Goal: Task Accomplishment & Management: Use online tool/utility

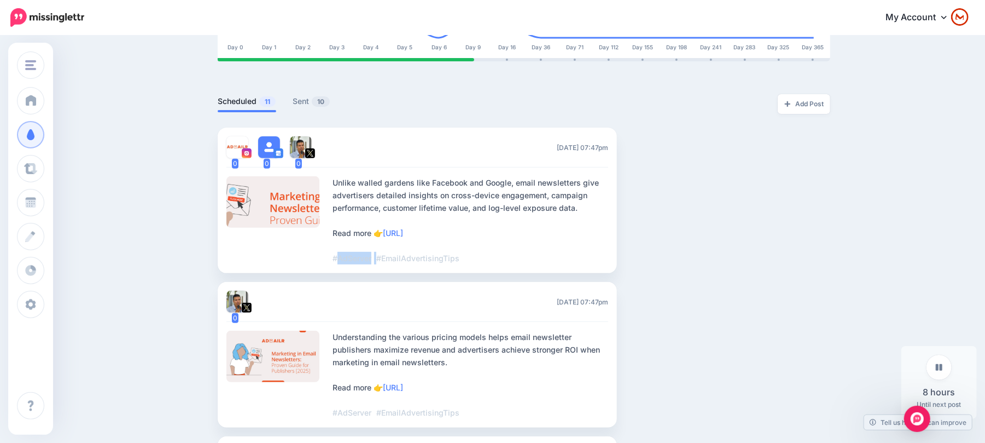
scroll to position [73, 0]
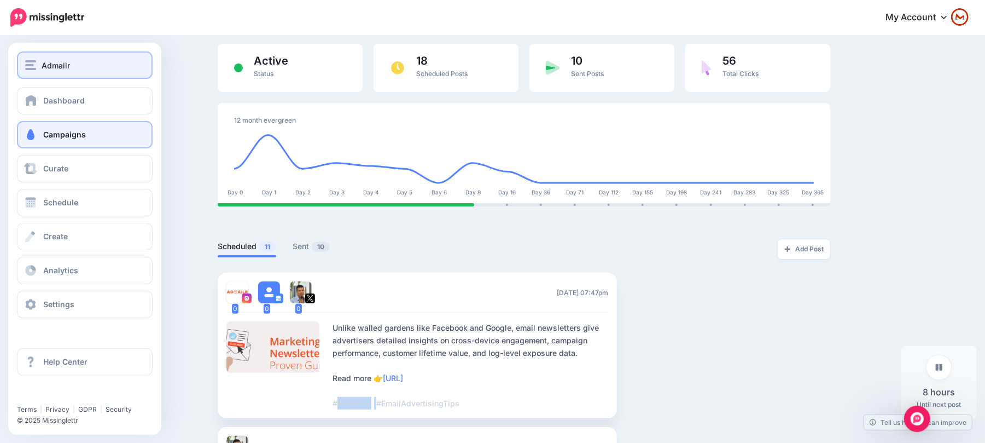
click at [63, 66] on span "Admailr" at bounding box center [56, 65] width 28 height 13
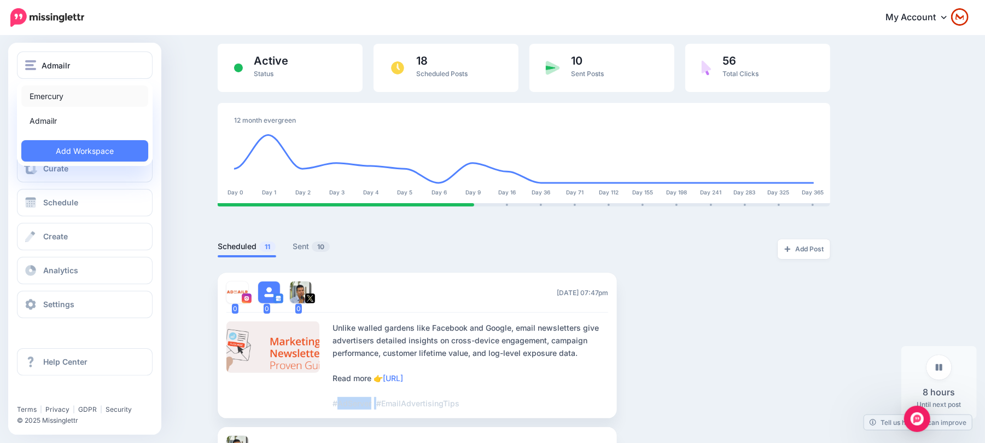
click at [86, 98] on link "Emercury" at bounding box center [84, 95] width 127 height 21
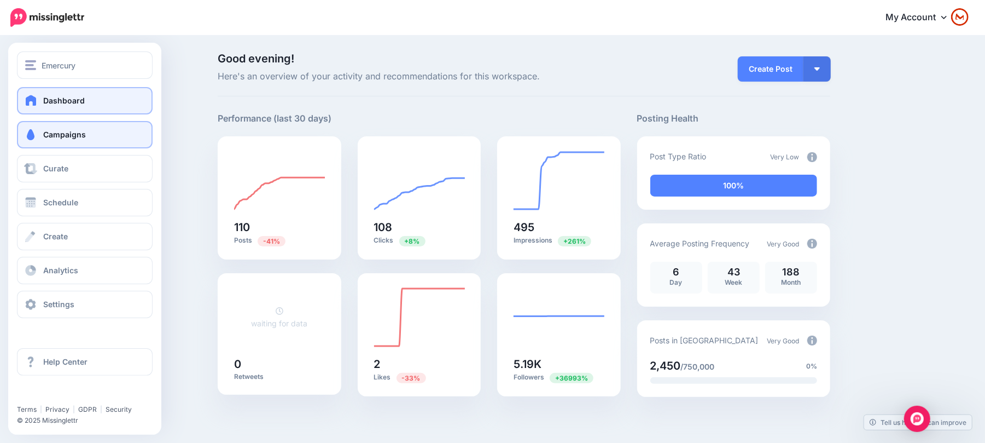
click at [43, 134] on span "Campaigns" at bounding box center [64, 134] width 43 height 9
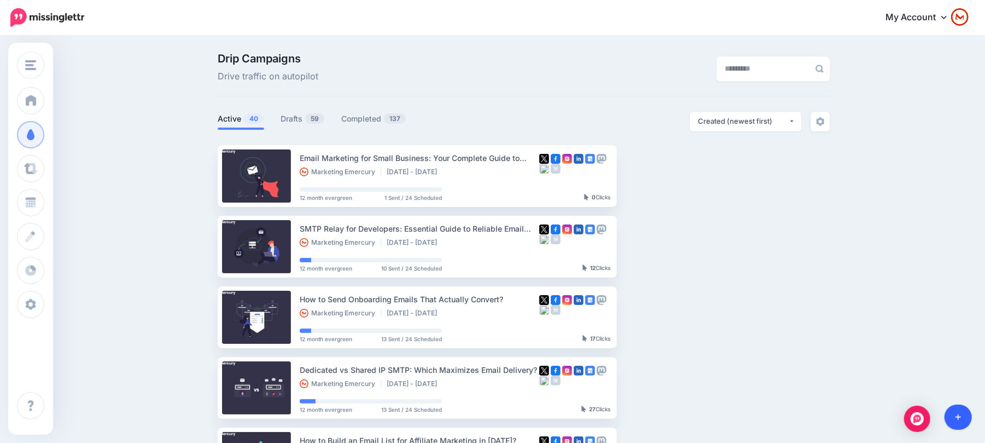
click at [950, 417] on link at bounding box center [959, 416] width 28 height 25
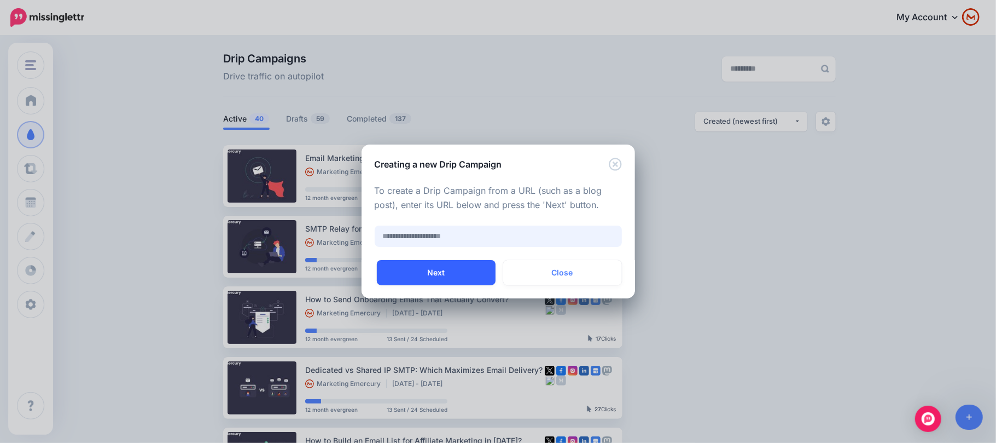
paste input "**********"
type input "**********"
click at [456, 277] on button "Next" at bounding box center [436, 272] width 119 height 25
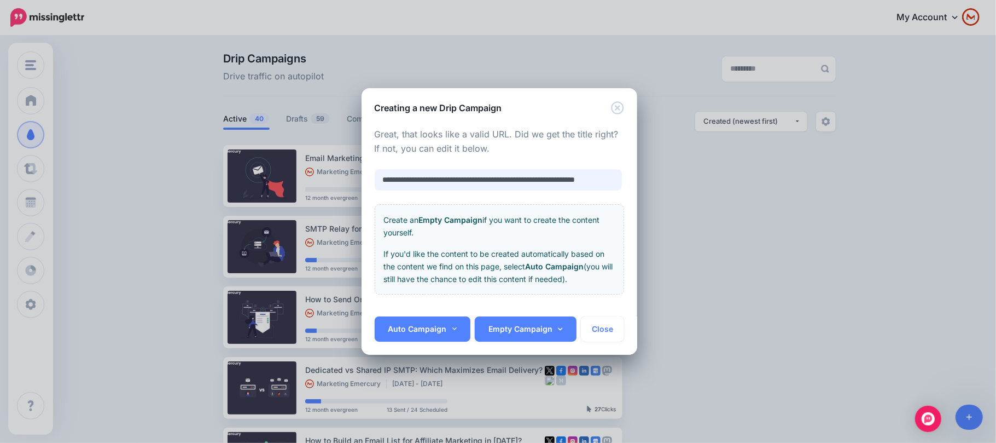
scroll to position [0, 34]
click at [414, 338] on link "Auto Campaign" at bounding box center [423, 328] width 96 height 25
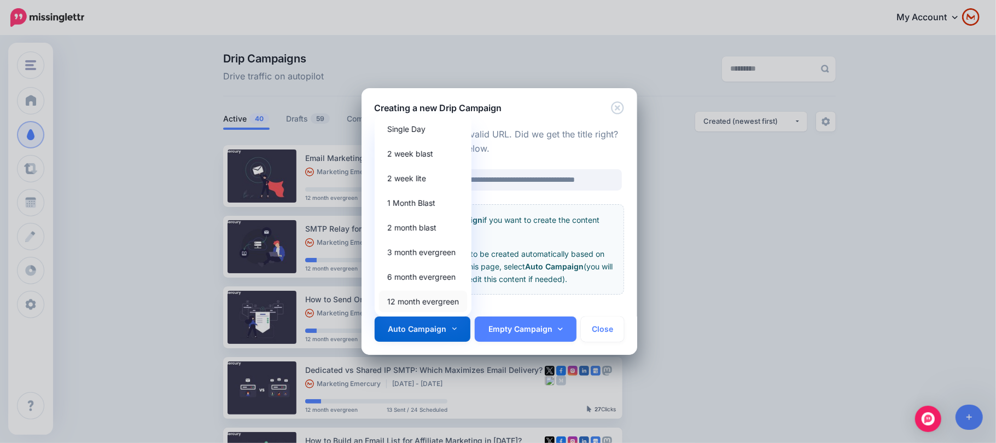
click at [421, 306] on link "12 month evergreen" at bounding box center [423, 301] width 88 height 21
